Goal: Information Seeking & Learning: Learn about a topic

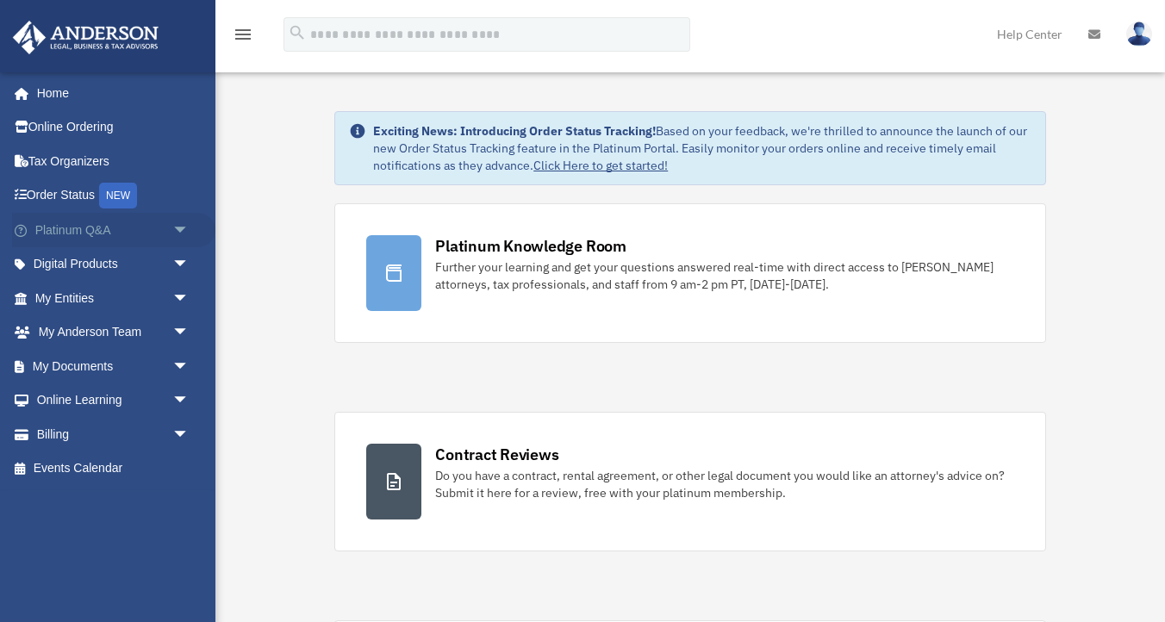
click at [185, 233] on span "arrow_drop_down" at bounding box center [189, 230] width 34 height 35
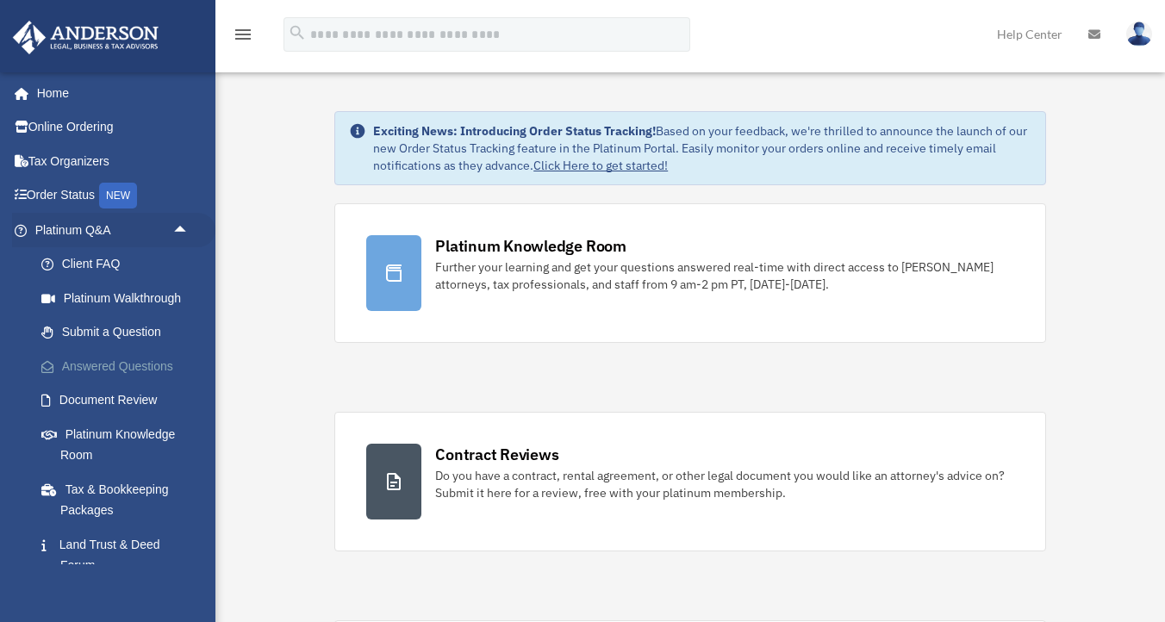
click at [96, 368] on link "Answered Questions" at bounding box center [119, 366] width 191 height 34
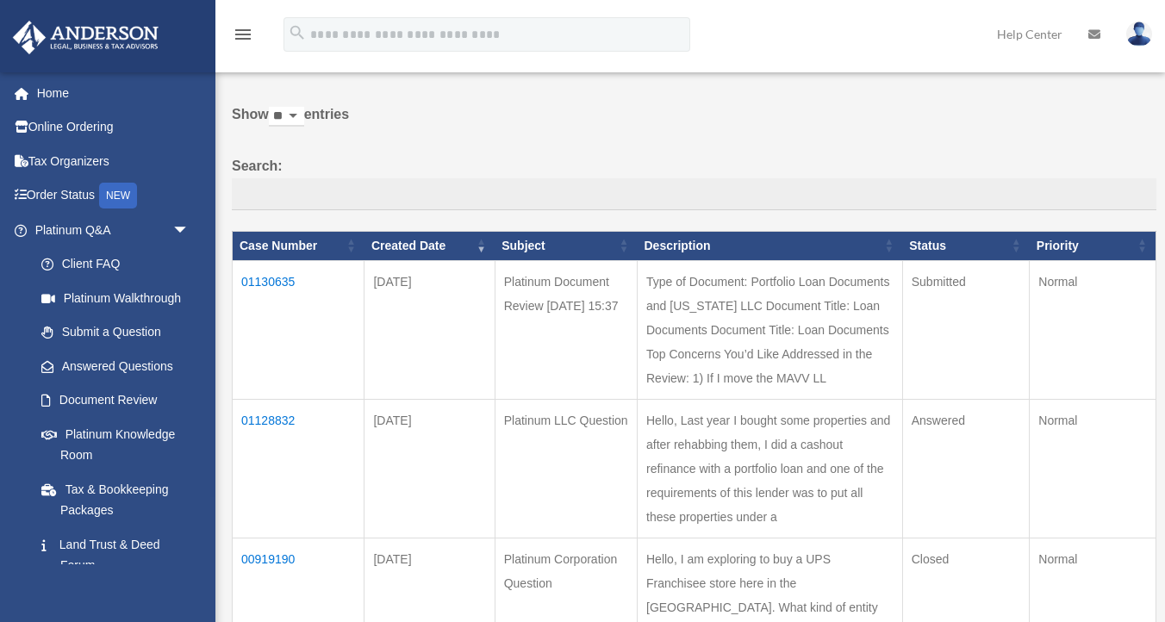
scroll to position [71, 0]
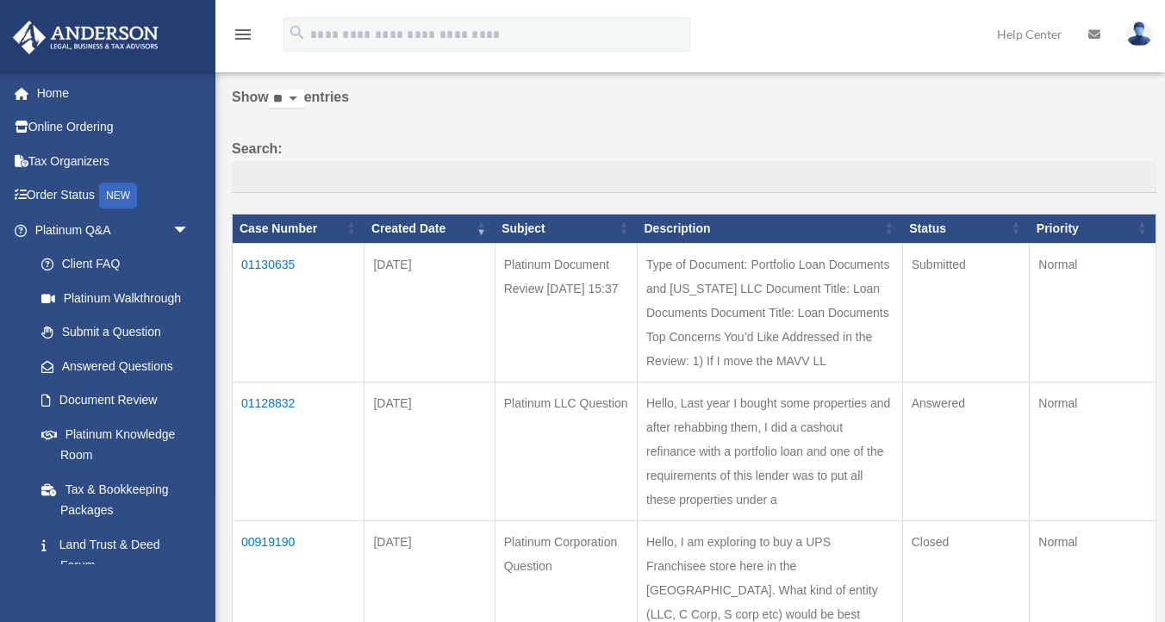
click at [277, 267] on td "01130635" at bounding box center [299, 312] width 132 height 139
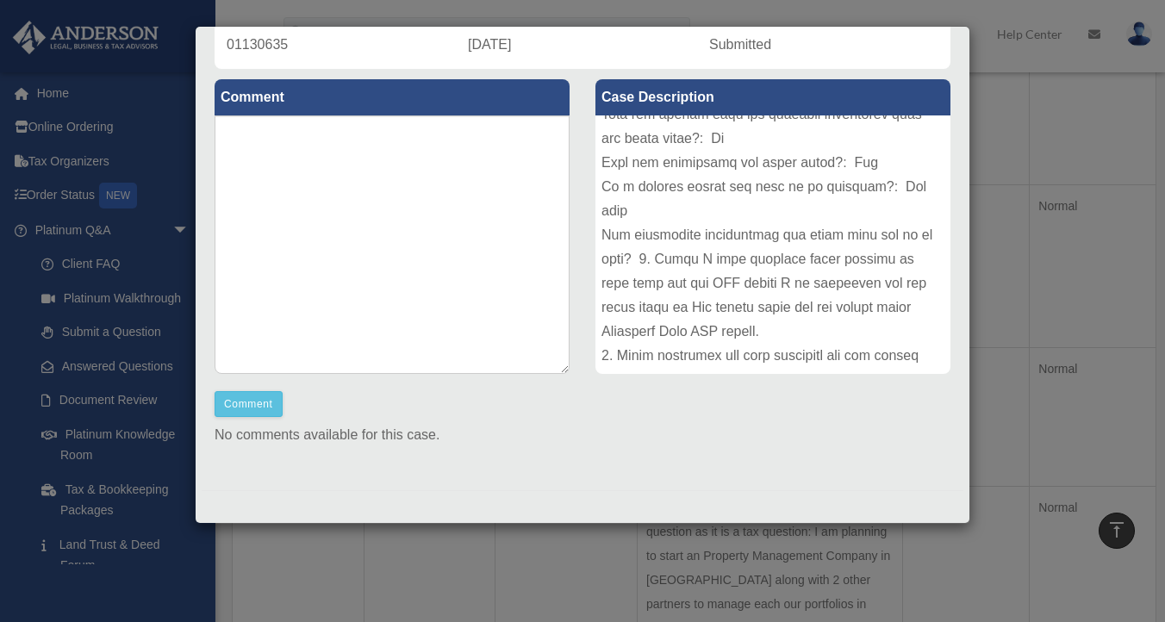
scroll to position [0, 0]
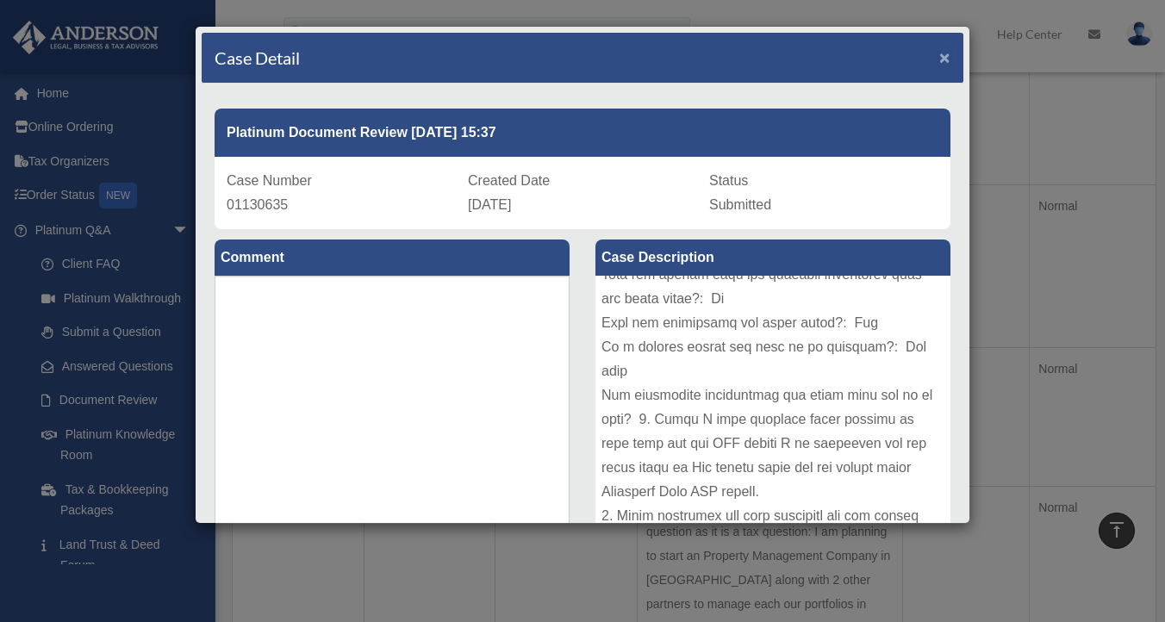
click at [948, 54] on span "×" at bounding box center [944, 57] width 11 height 20
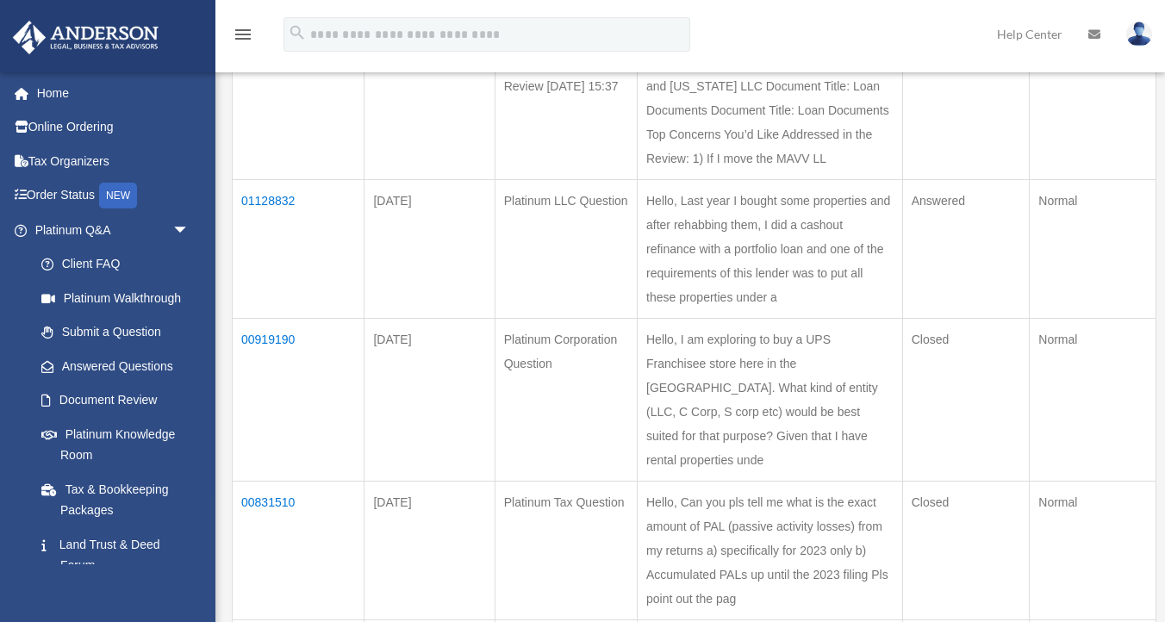
scroll to position [304, 0]
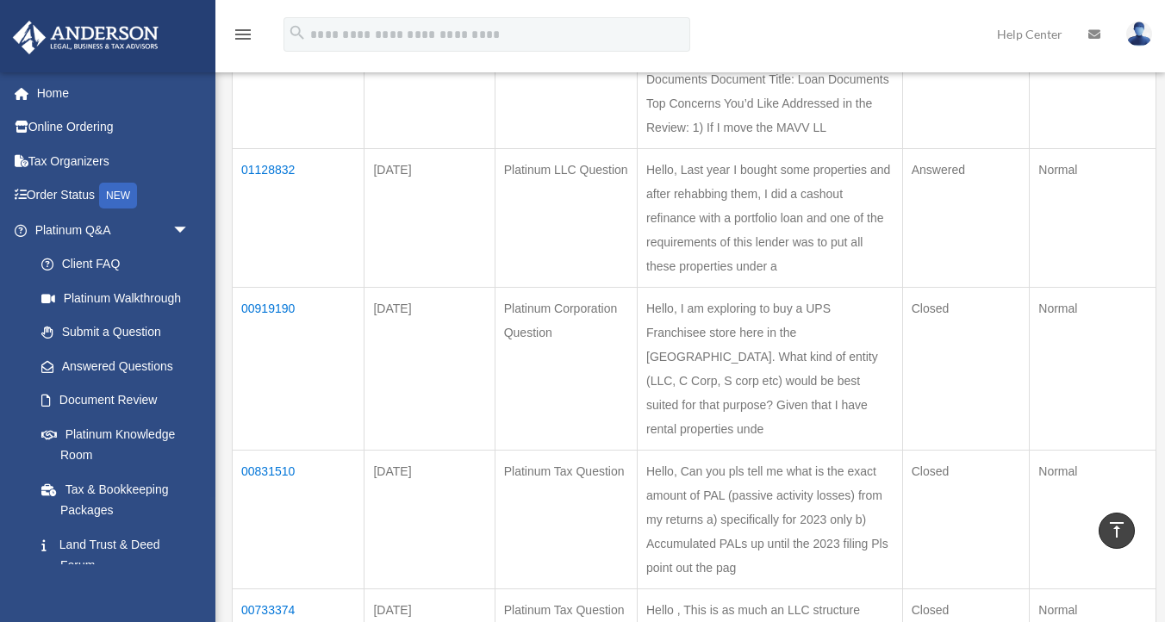
click at [289, 241] on td "01128832" at bounding box center [299, 217] width 132 height 139
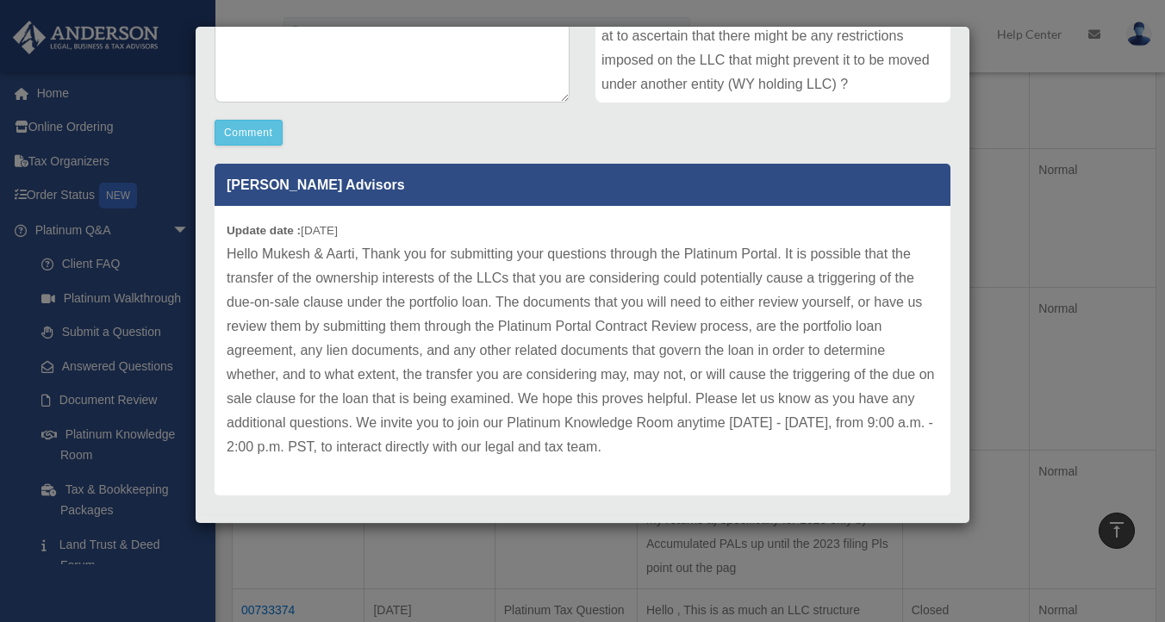
scroll to position [0, 0]
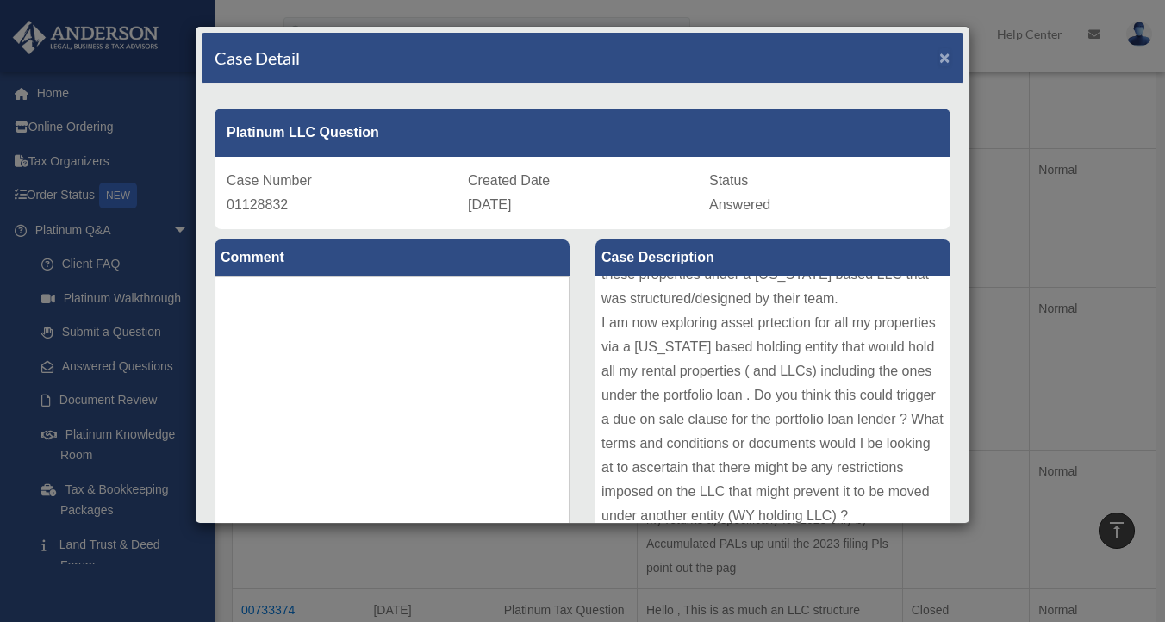
click at [942, 54] on span "×" at bounding box center [944, 57] width 11 height 20
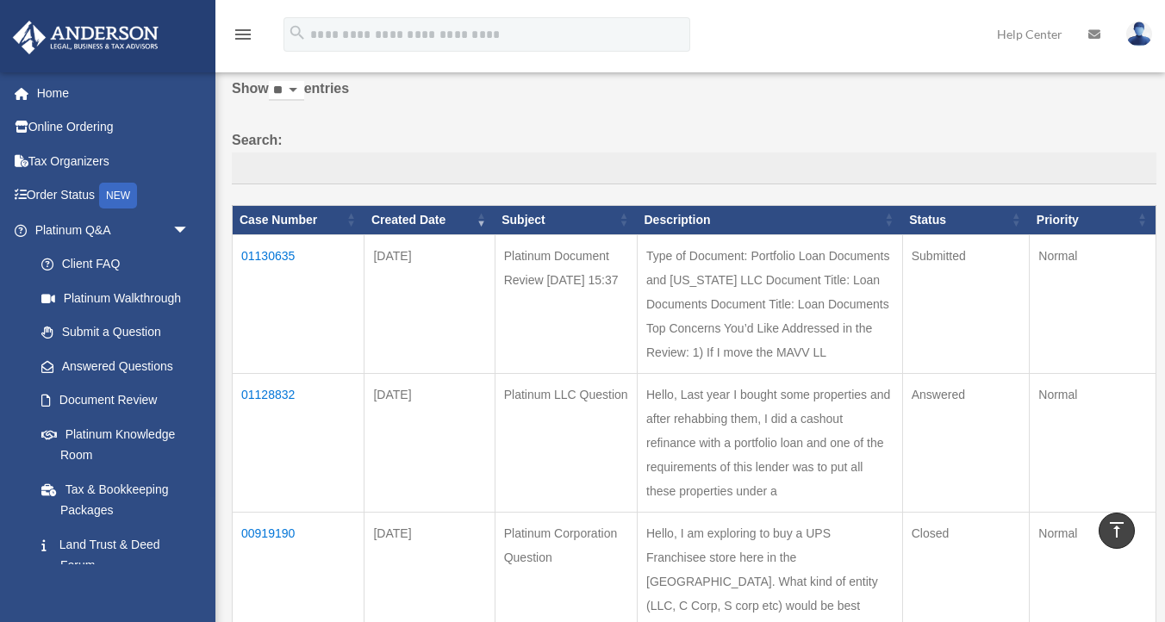
scroll to position [76, 0]
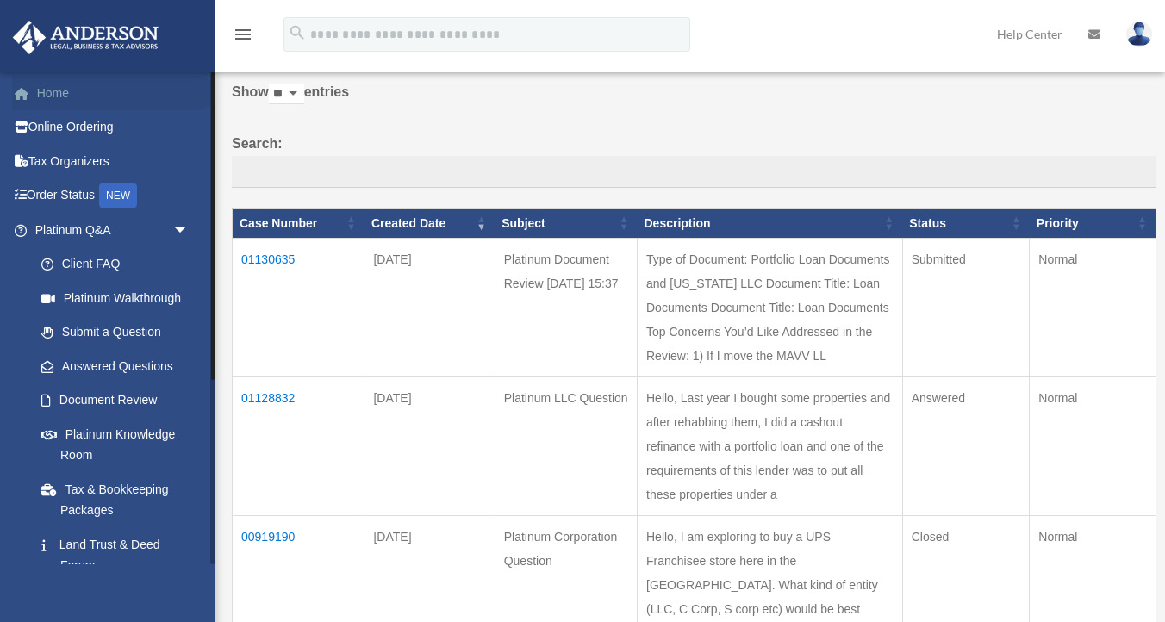
click at [47, 99] on link "Home" at bounding box center [113, 93] width 203 height 34
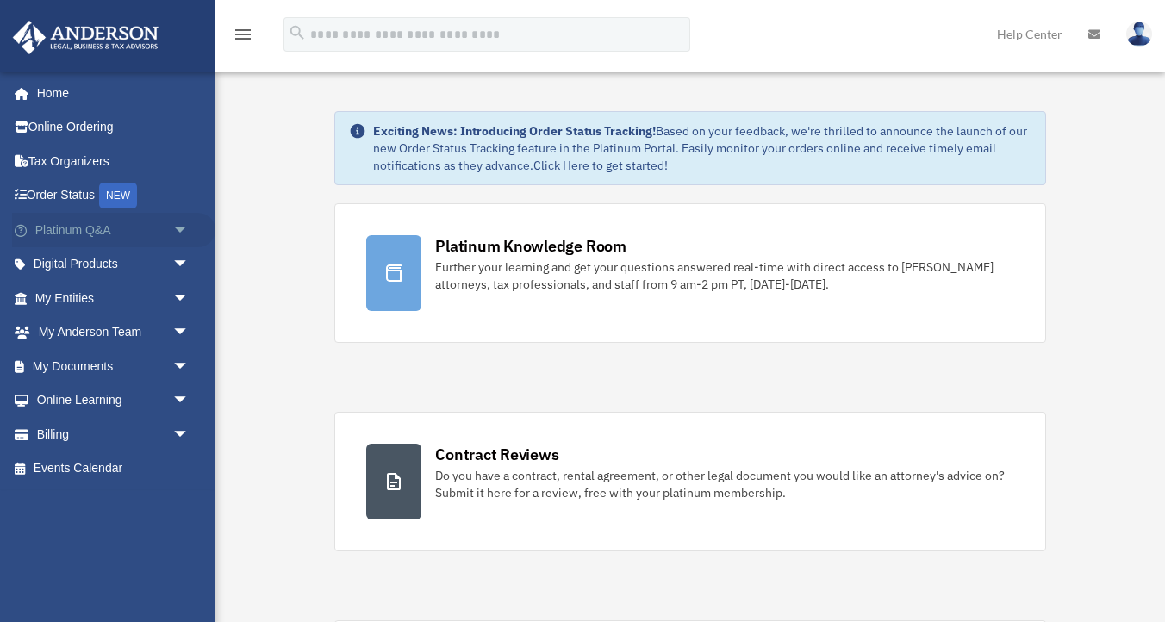
click at [177, 230] on span "arrow_drop_down" at bounding box center [189, 230] width 34 height 35
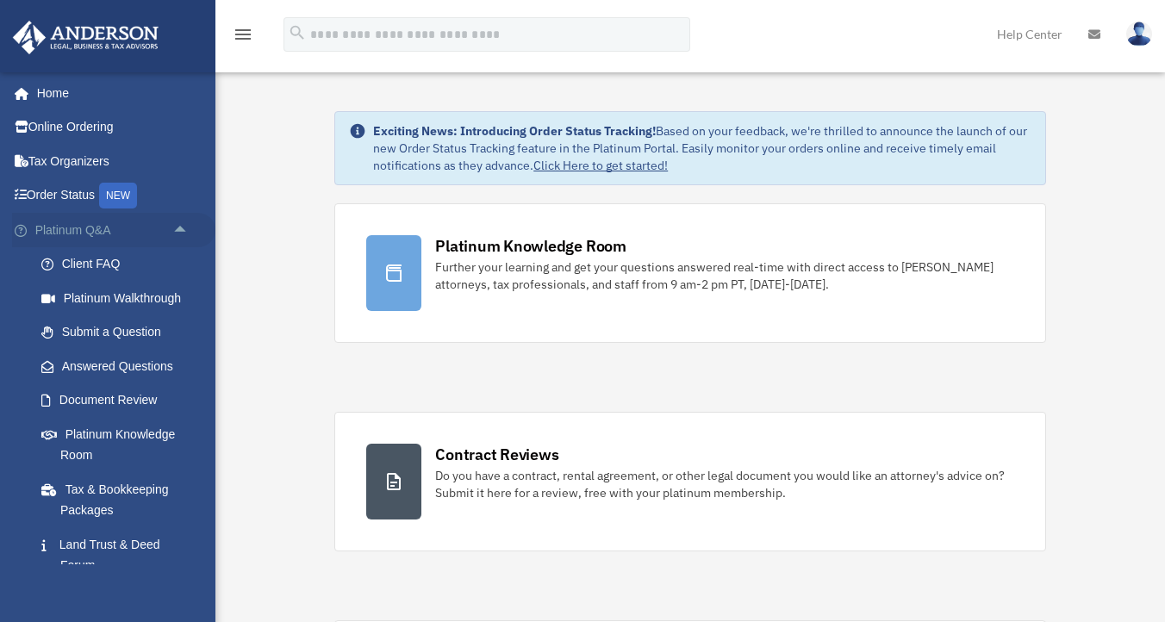
click at [181, 228] on span "arrow_drop_up" at bounding box center [189, 230] width 34 height 35
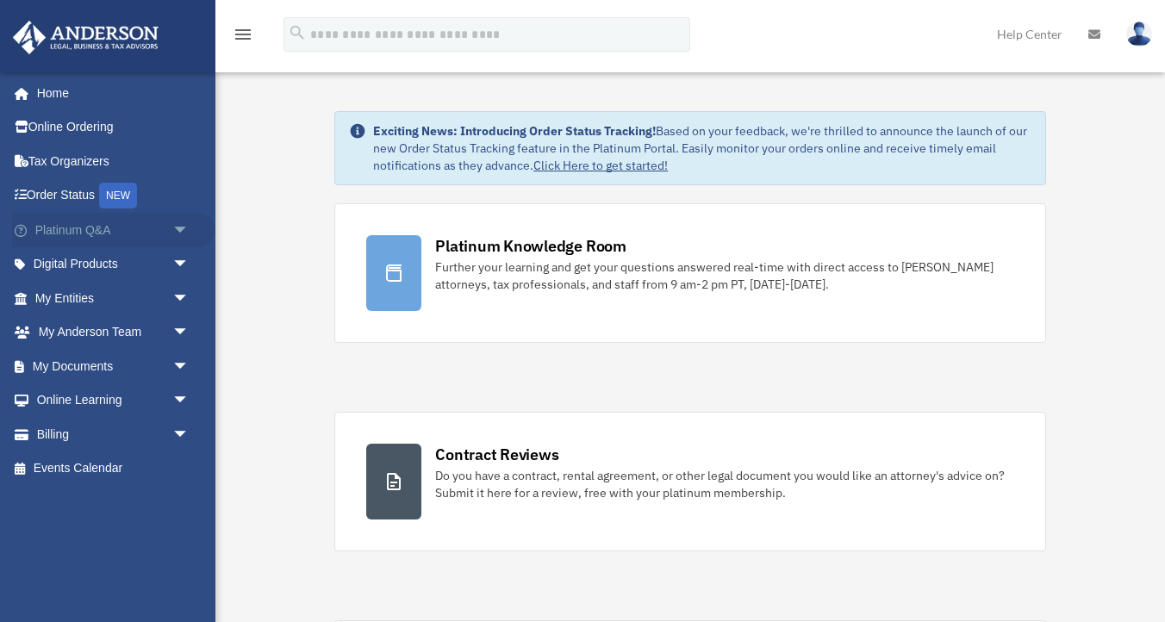
click at [183, 229] on span "arrow_drop_down" at bounding box center [189, 230] width 34 height 35
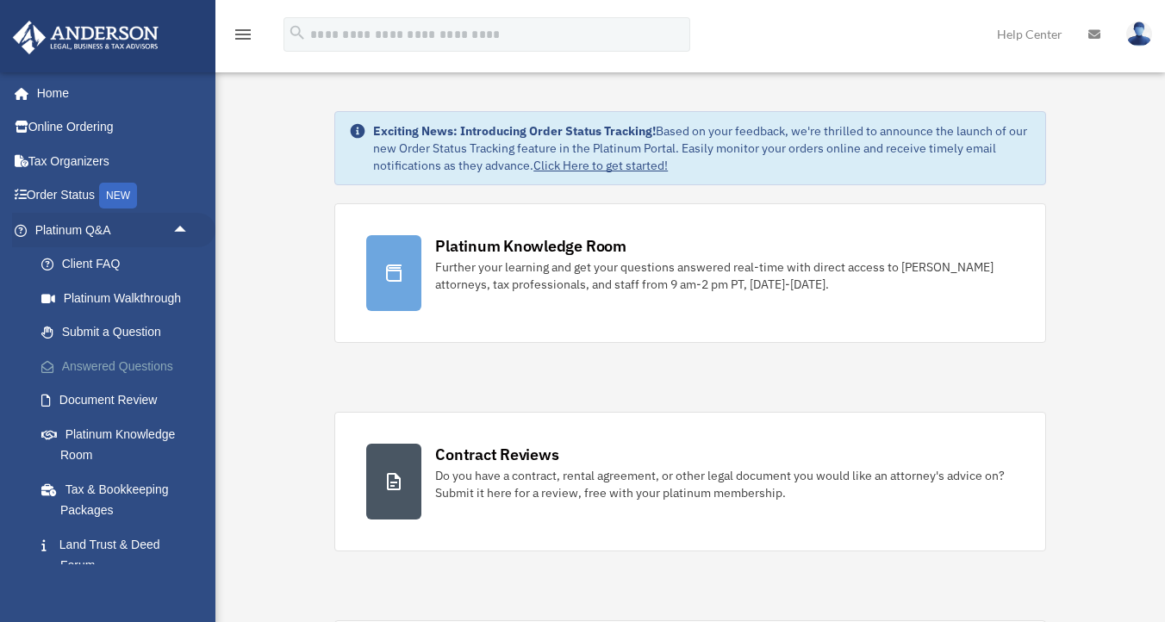
click at [109, 360] on link "Answered Questions" at bounding box center [119, 366] width 191 height 34
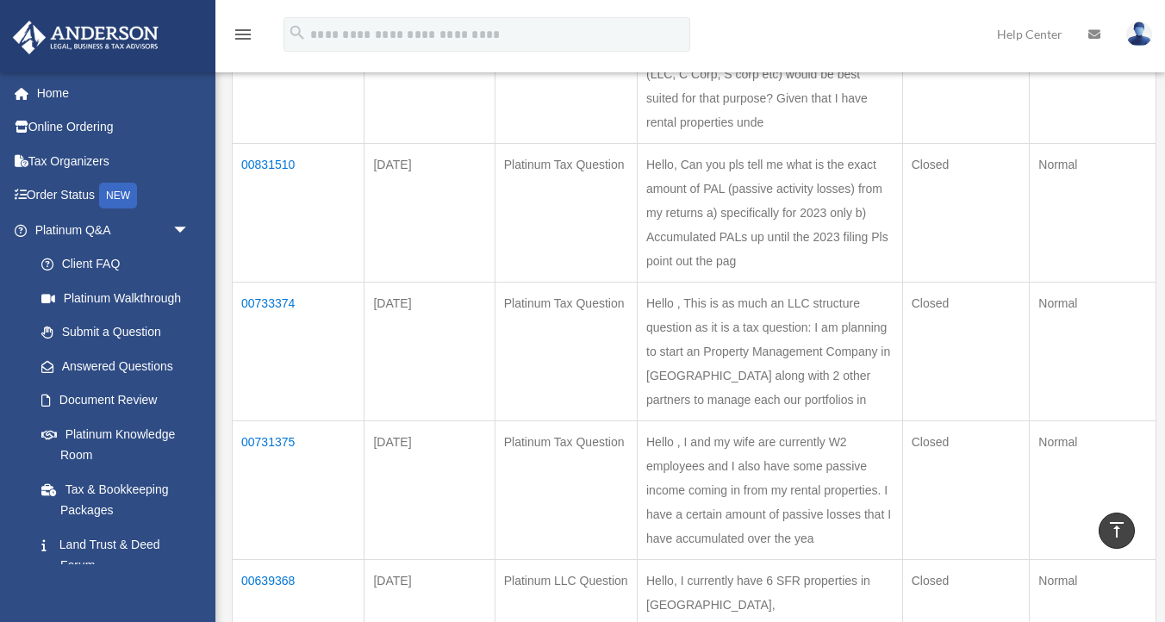
scroll to position [675, 0]
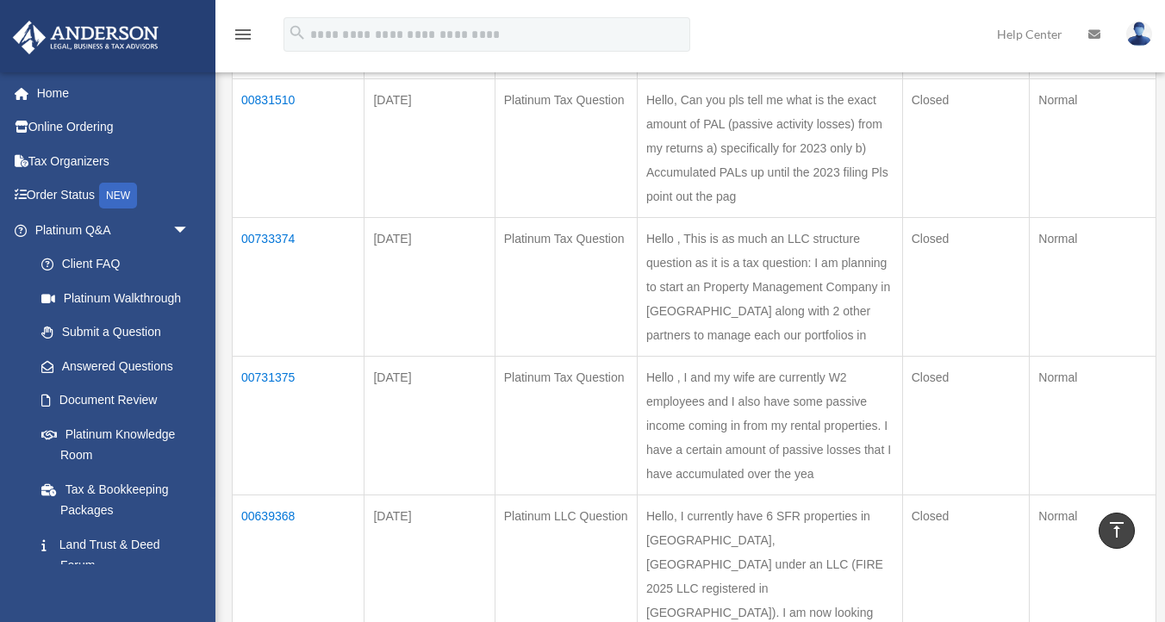
click at [283, 217] on td "00831510" at bounding box center [299, 147] width 132 height 139
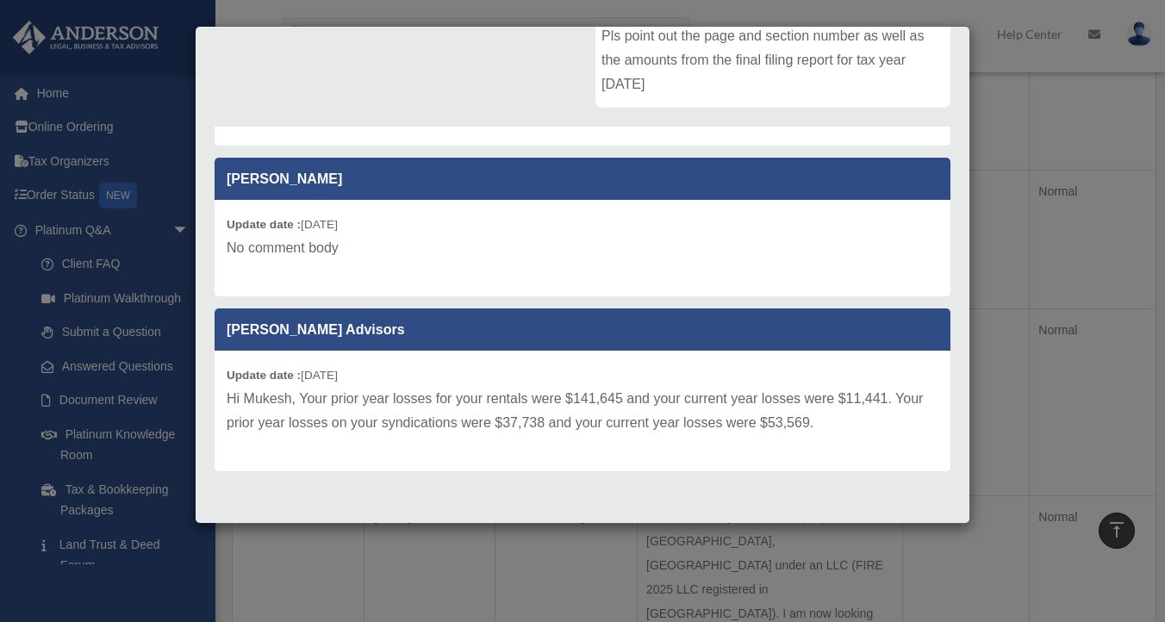
scroll to position [0, 0]
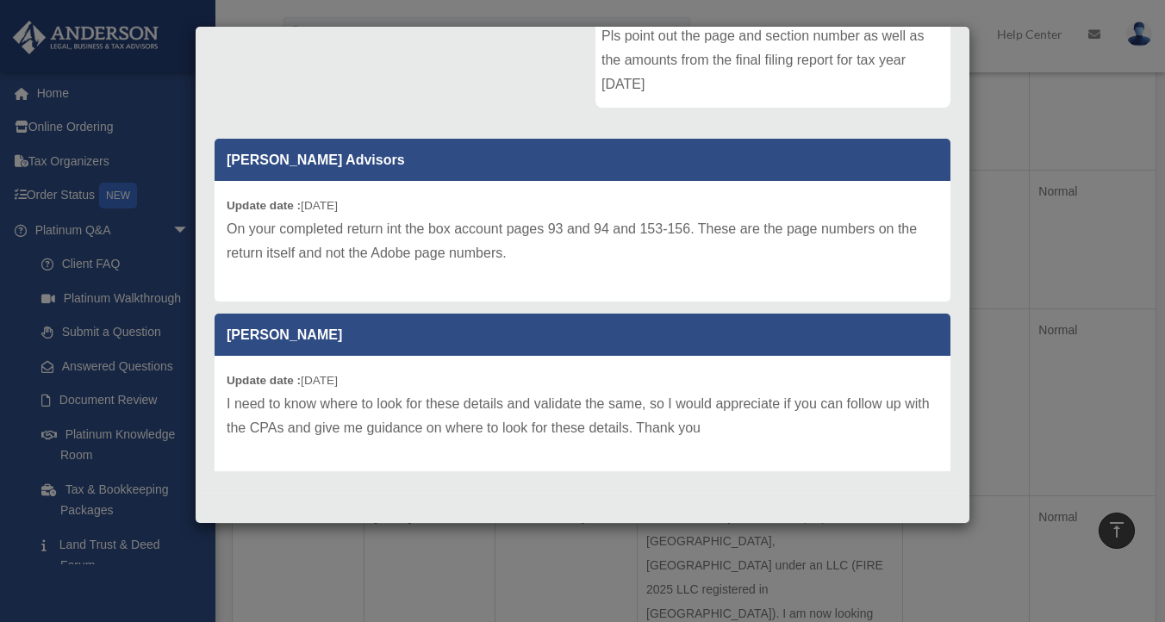
click at [1044, 214] on div "Case Detail × Platinum Tax Question Case Number 00831510 Created Date January 1…" at bounding box center [582, 311] width 1165 height 622
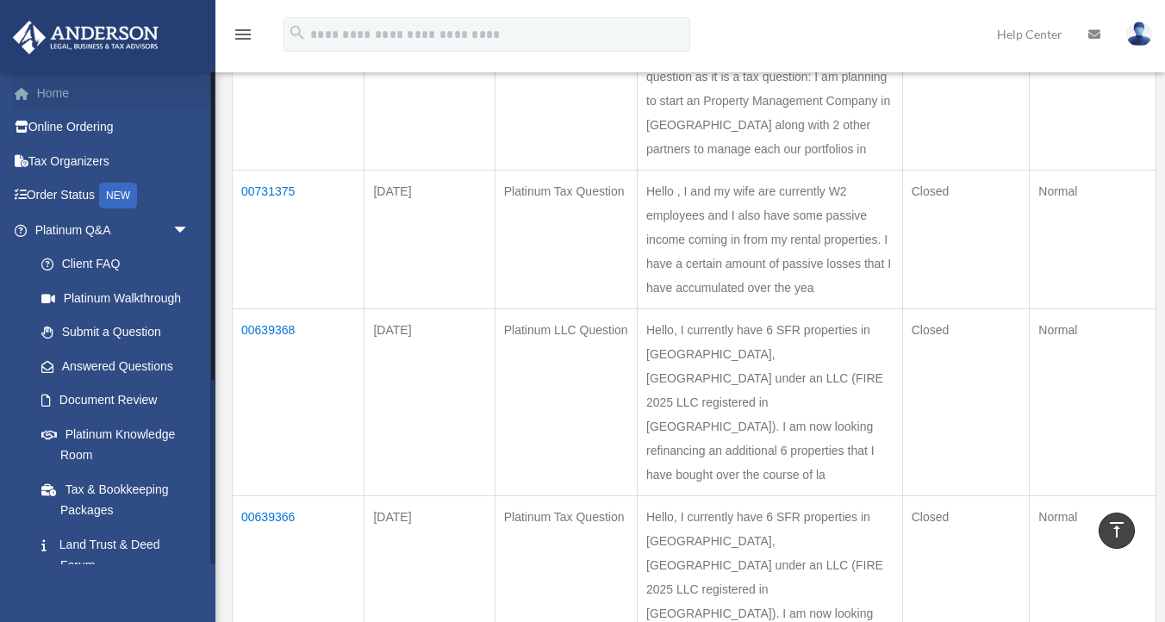
click at [65, 95] on link "Home" at bounding box center [113, 93] width 203 height 34
